Goal: Information Seeking & Learning: Learn about a topic

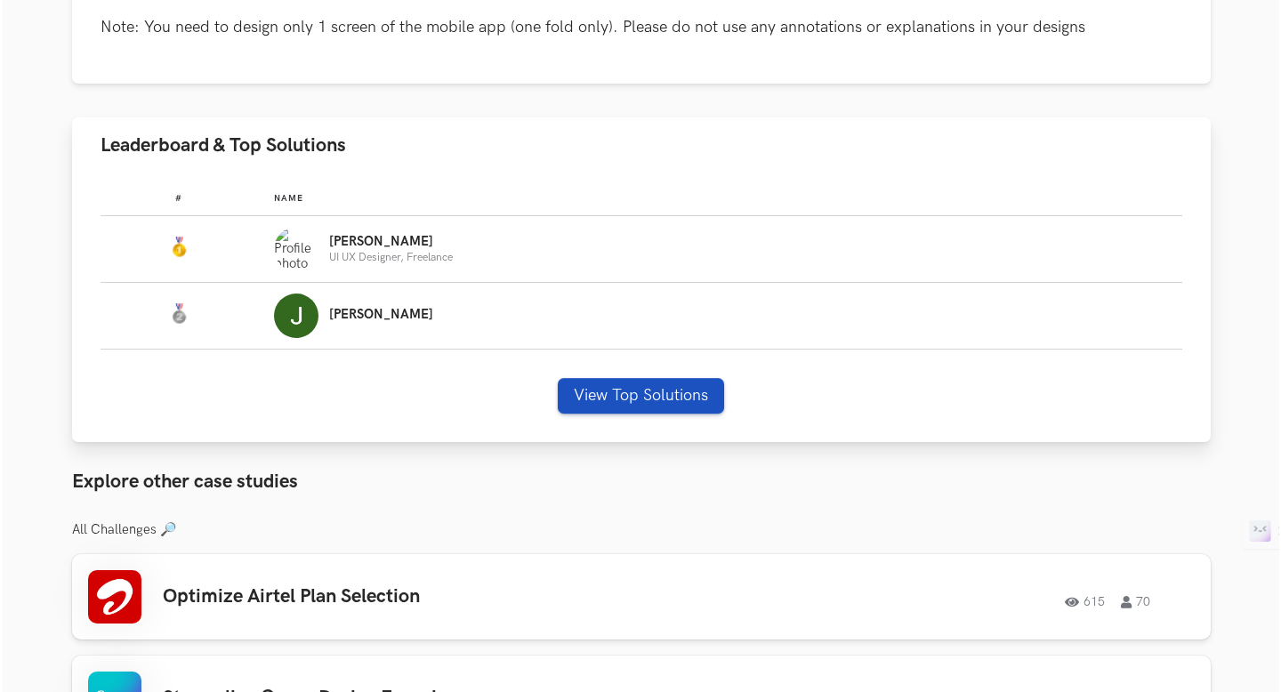
scroll to position [485, 0]
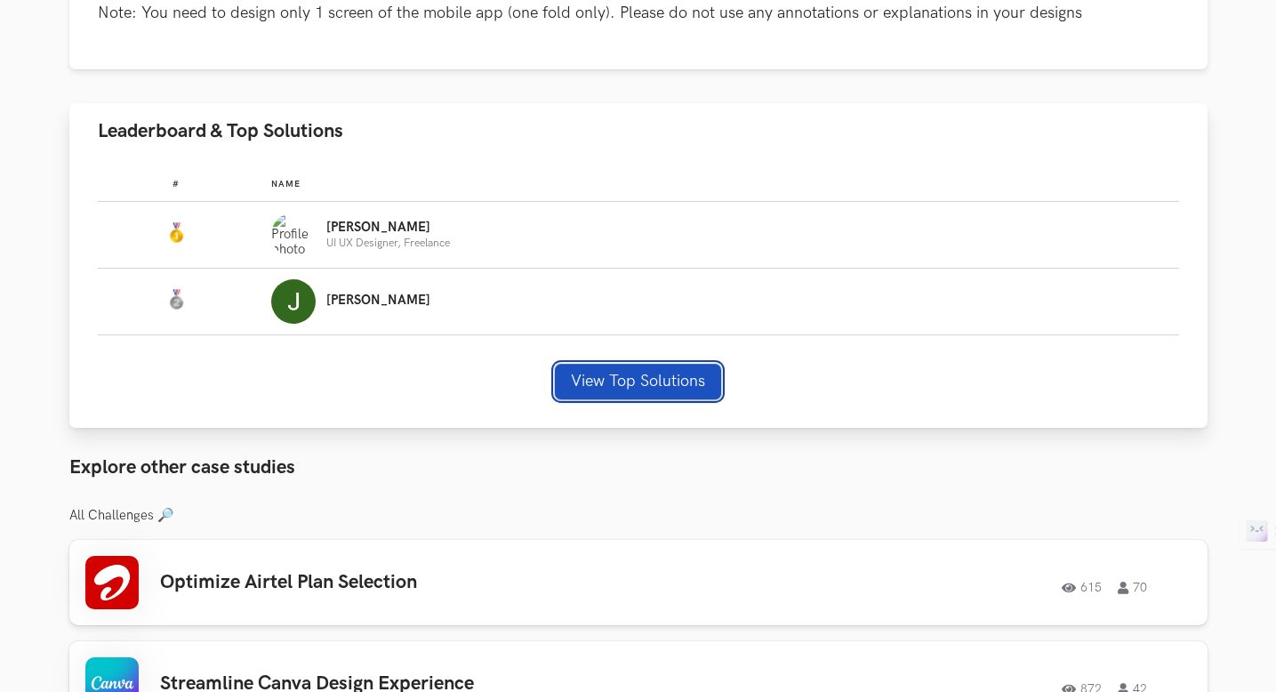
click at [622, 382] on button "View Top Solutions" at bounding box center [638, 382] width 166 height 36
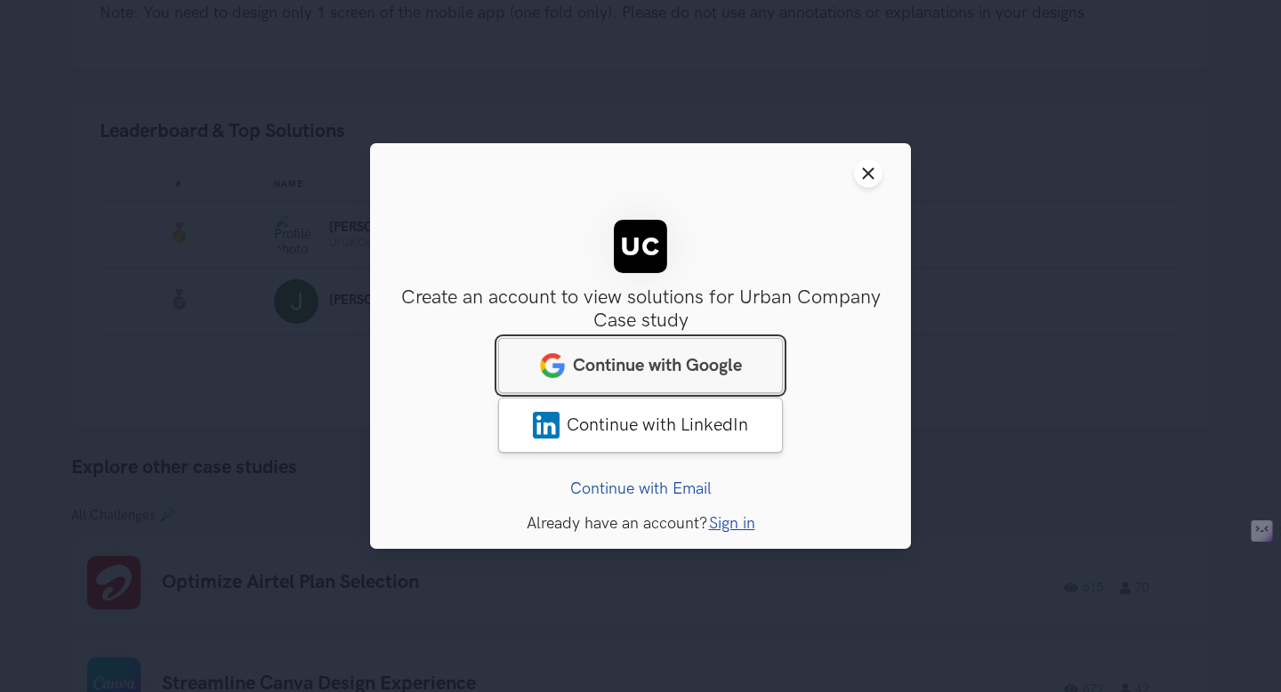
click at [629, 379] on link "Continue with Google" at bounding box center [640, 365] width 285 height 55
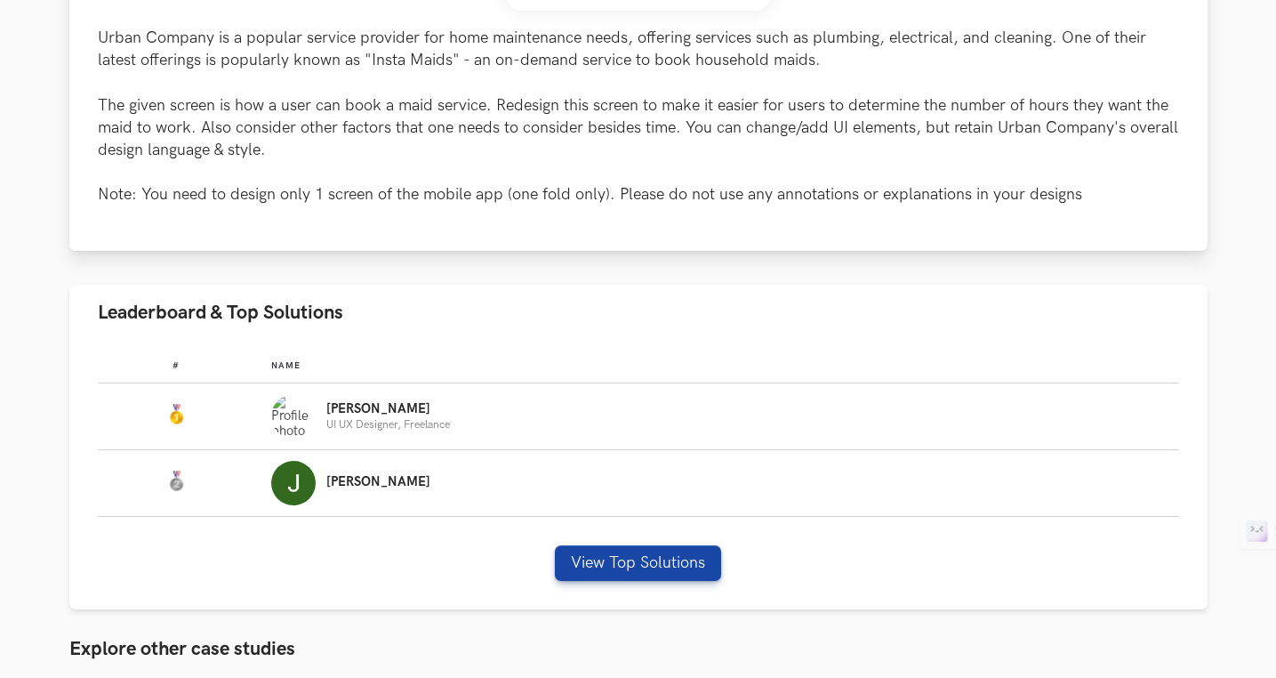
scroll to position [323, 0]
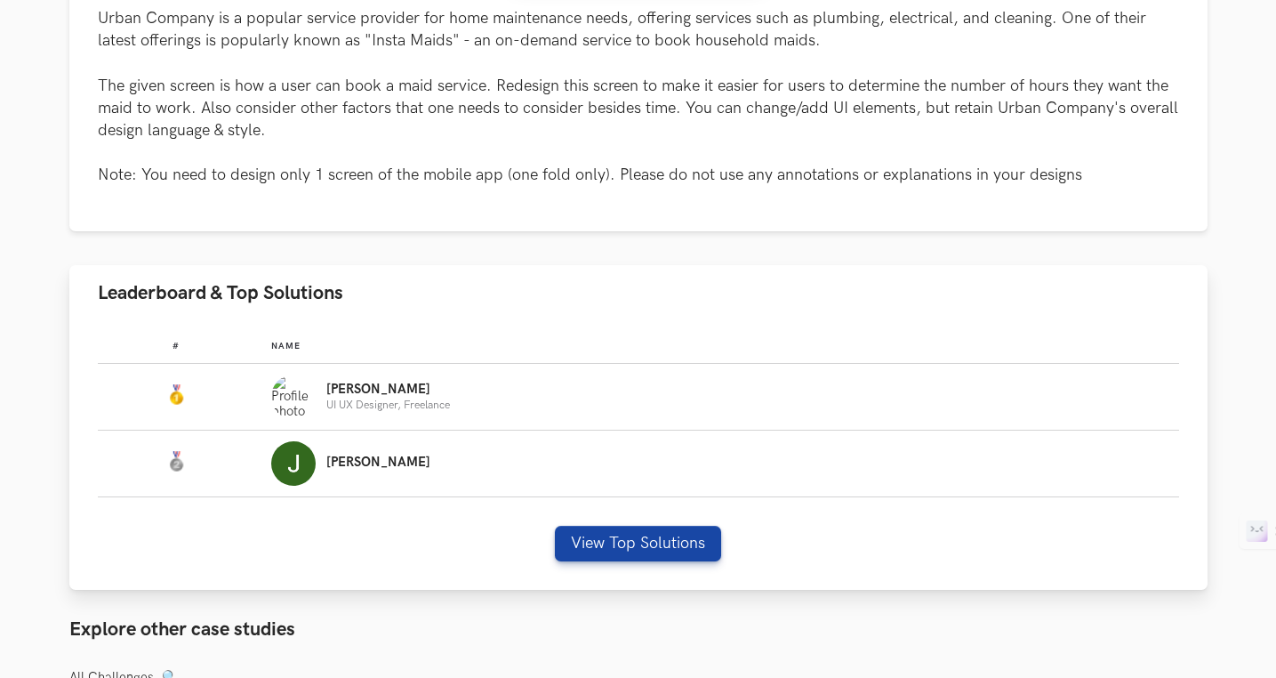
click at [354, 462] on p "[PERSON_NAME]" at bounding box center [378, 462] width 104 height 14
click at [256, 447] on td "#:" at bounding box center [185, 463] width 174 height 67
click at [180, 465] on img "Leaderboard" at bounding box center [175, 461] width 21 height 21
click at [625, 546] on button "View Top Solutions" at bounding box center [638, 544] width 166 height 36
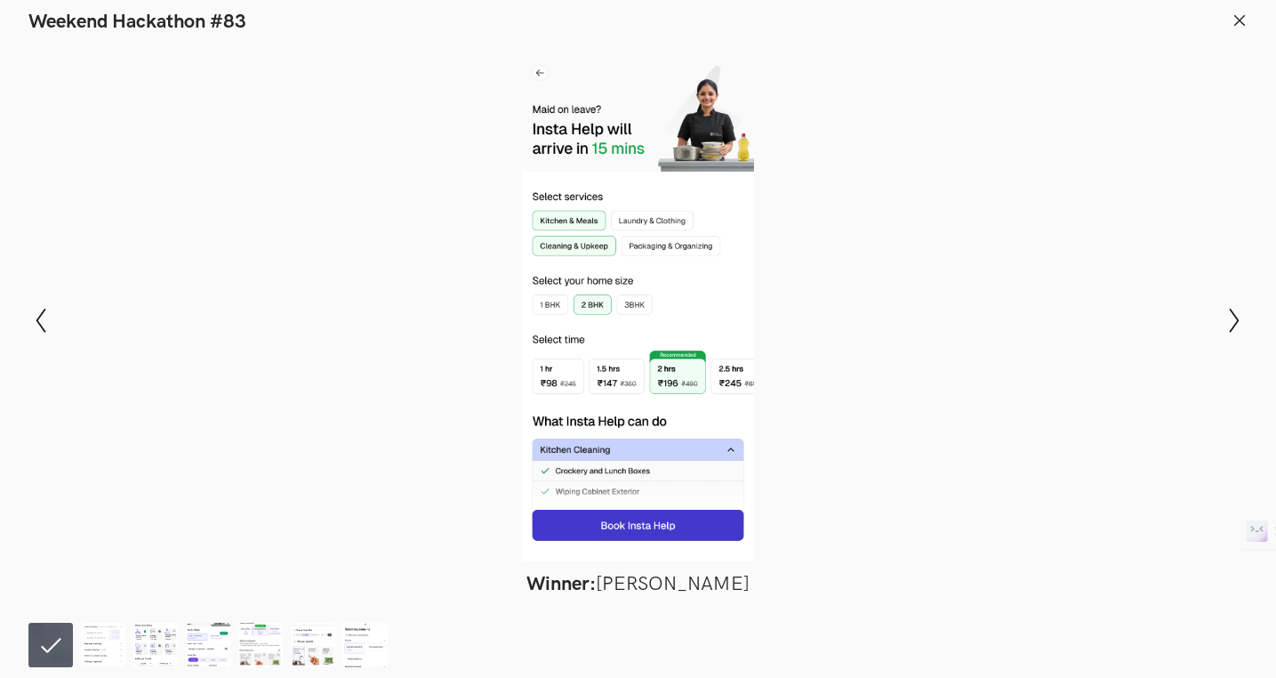
scroll to position [85, 0]
click at [105, 631] on img at bounding box center [103, 645] width 44 height 44
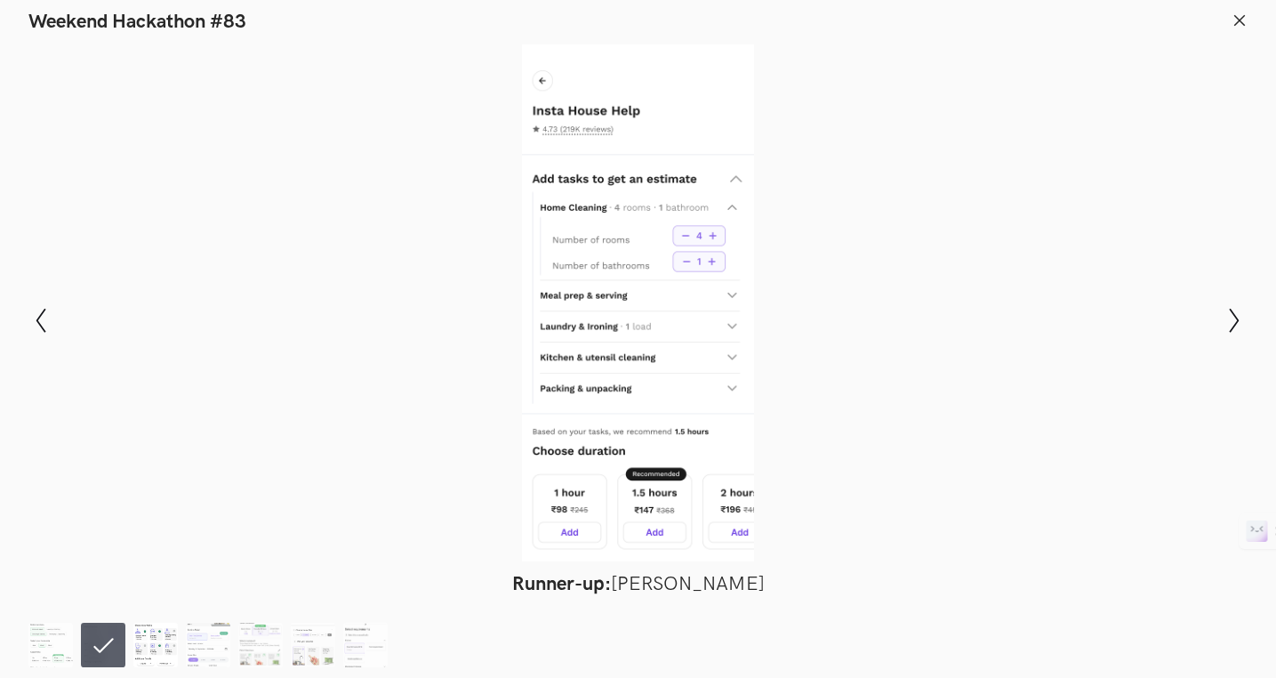
click at [153, 649] on img at bounding box center [155, 645] width 44 height 44
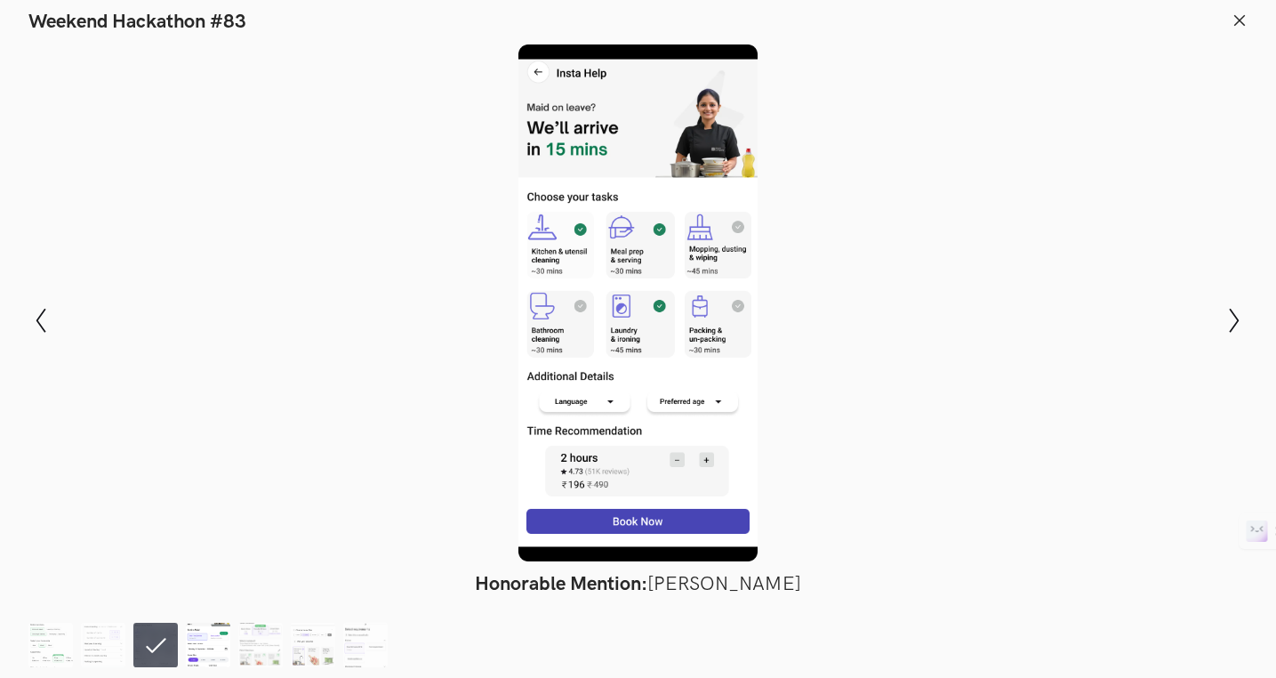
click at [202, 643] on img at bounding box center [208, 645] width 44 height 44
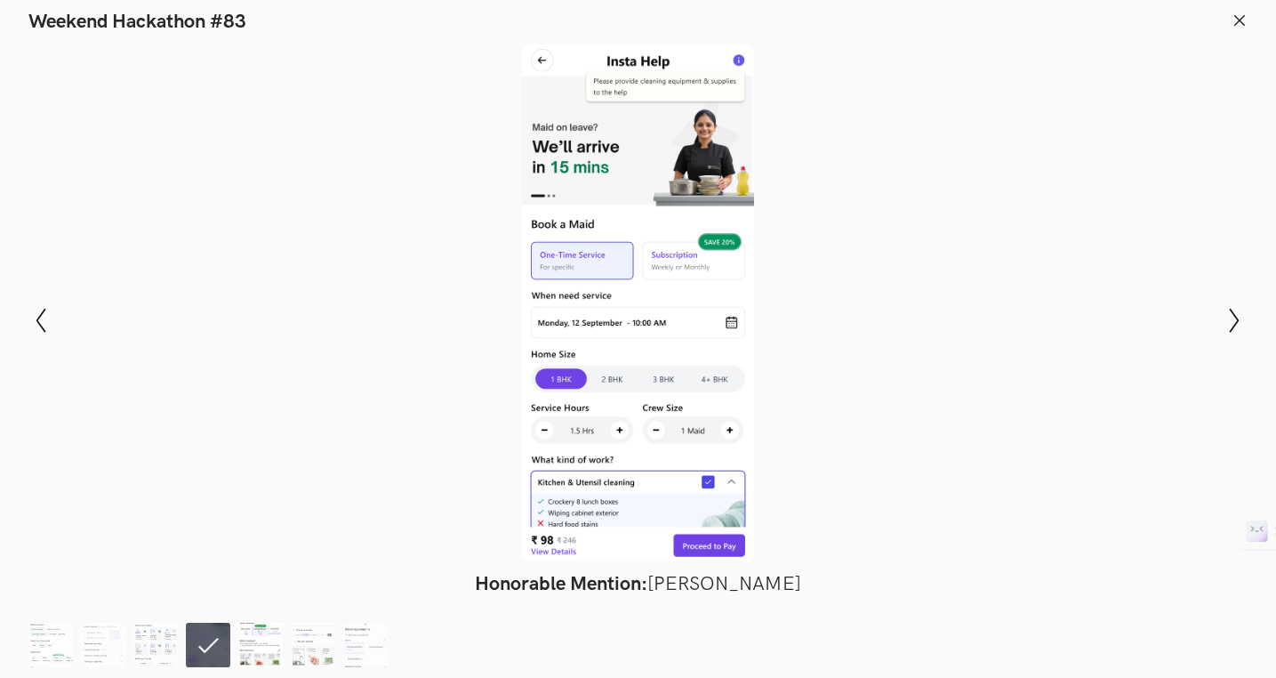
click at [251, 652] on img at bounding box center [260, 645] width 44 height 44
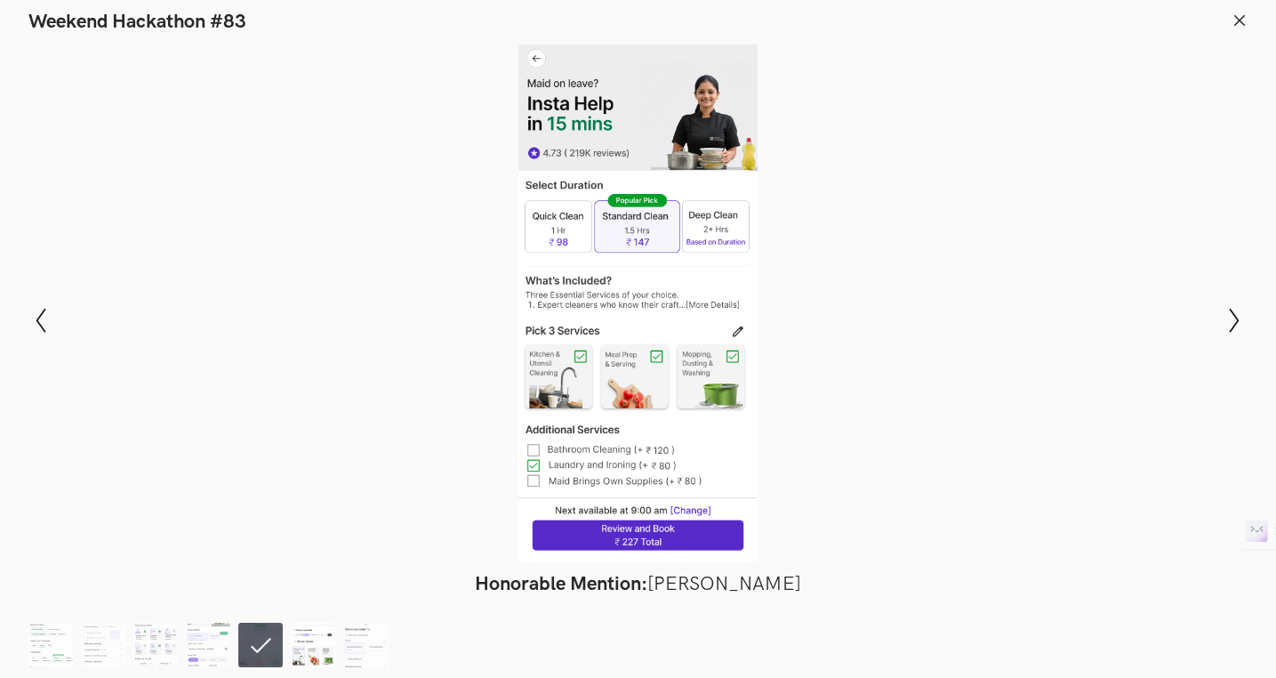
click at [306, 653] on img at bounding box center [313, 645] width 44 height 44
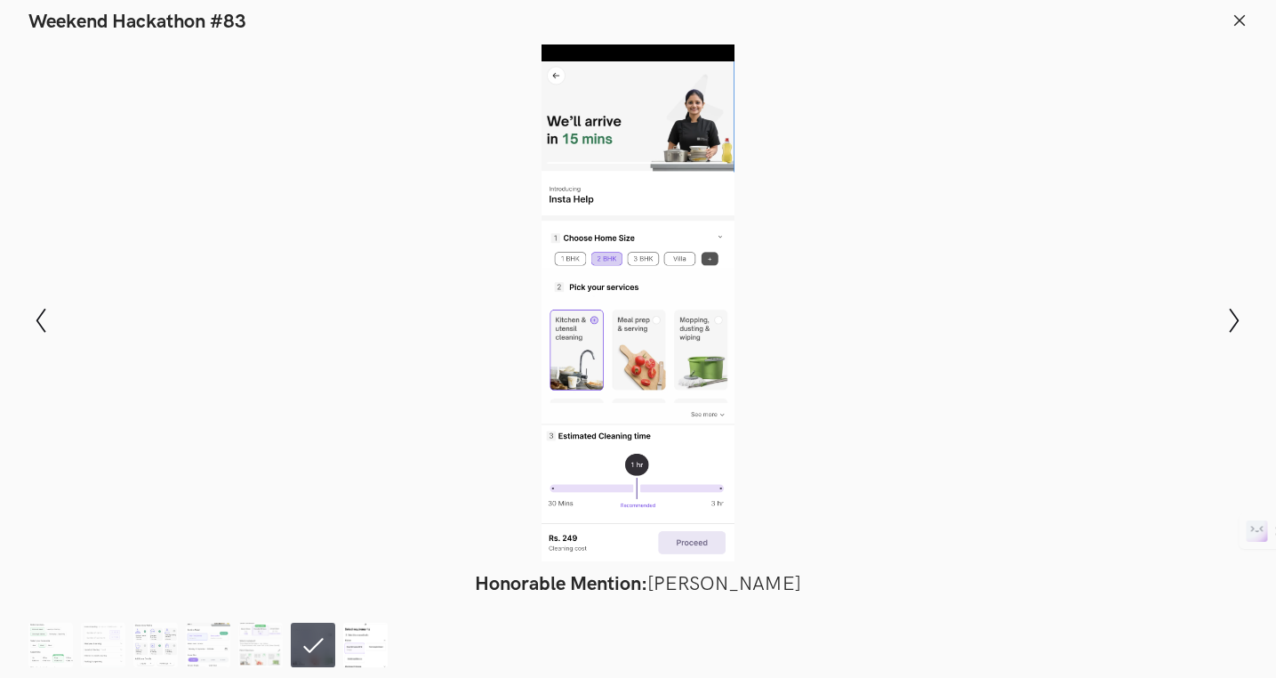
click at [349, 652] on img at bounding box center [365, 645] width 44 height 44
